Goal: Transaction & Acquisition: Download file/media

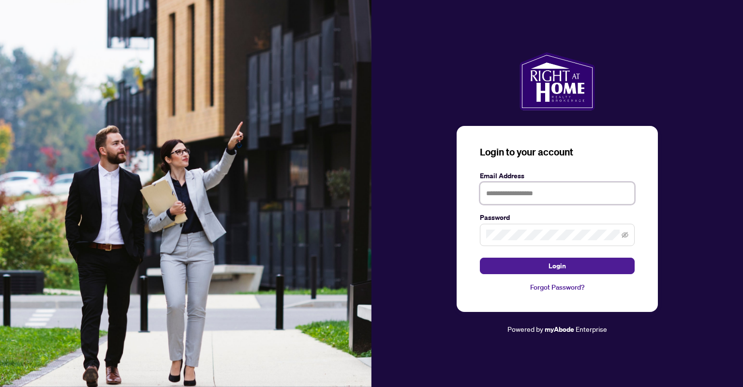
click at [552, 200] on input "text" at bounding box center [557, 193] width 155 height 22
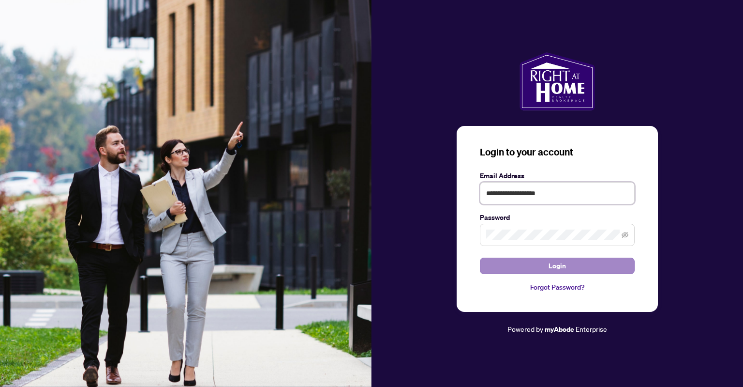
type input "**********"
click at [549, 263] on button "Login" at bounding box center [557, 265] width 155 height 16
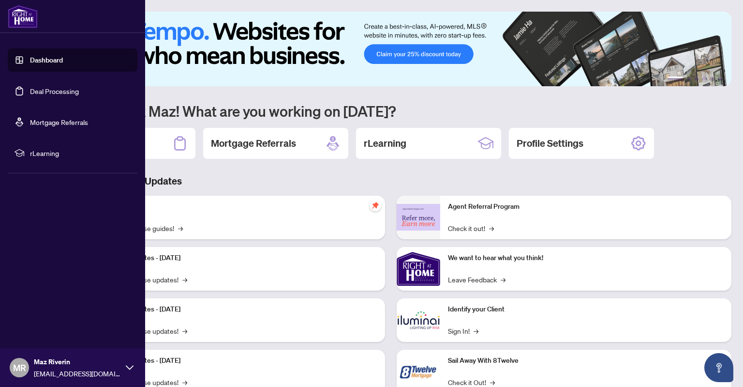
click at [40, 93] on link "Deal Processing" at bounding box center [54, 91] width 49 height 9
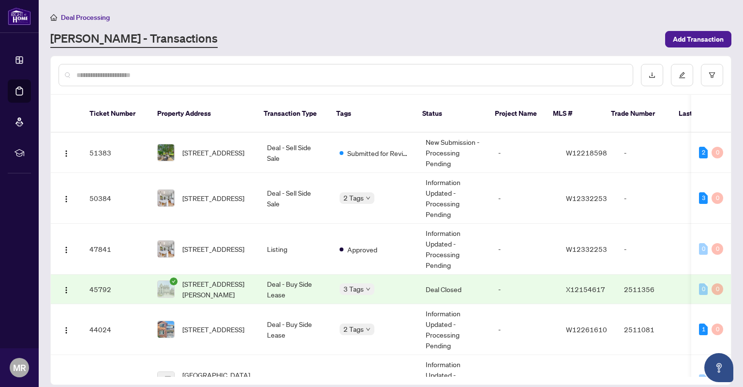
click at [281, 153] on td "Deal - Sell Side Sale" at bounding box center [295, 153] width 73 height 40
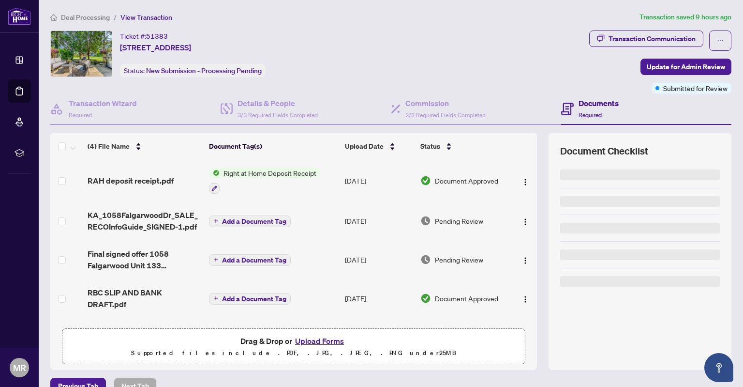
click at [284, 185] on div at bounding box center [264, 188] width 111 height 12
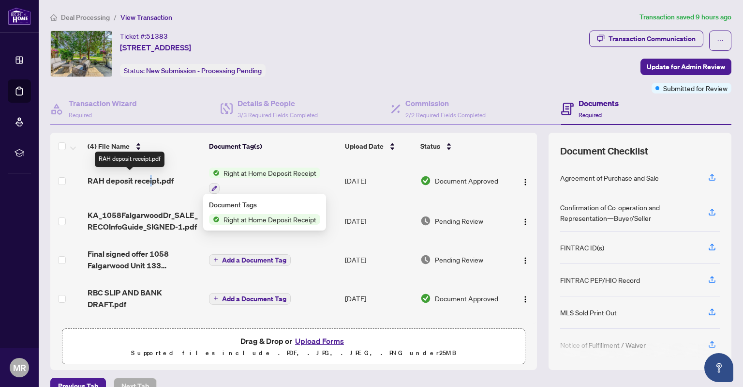
click at [150, 183] on span "RAH deposit receipt.pdf" at bounding box center [131, 181] width 86 height 12
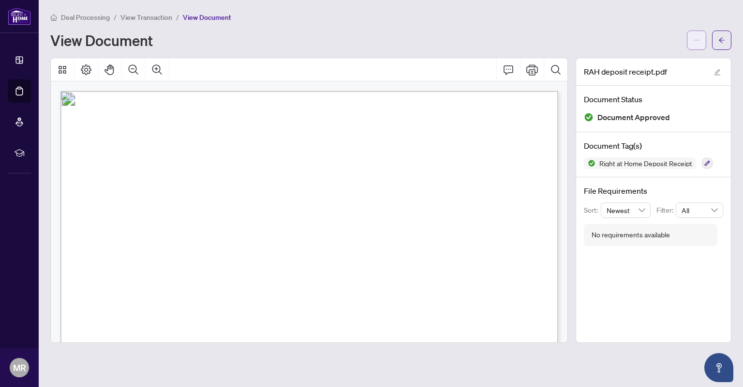
click at [695, 41] on icon "ellipsis" at bounding box center [696, 40] width 7 height 7
click at [673, 63] on span "Download" at bounding box center [662, 61] width 74 height 11
